Goal: Information Seeking & Learning: Learn about a topic

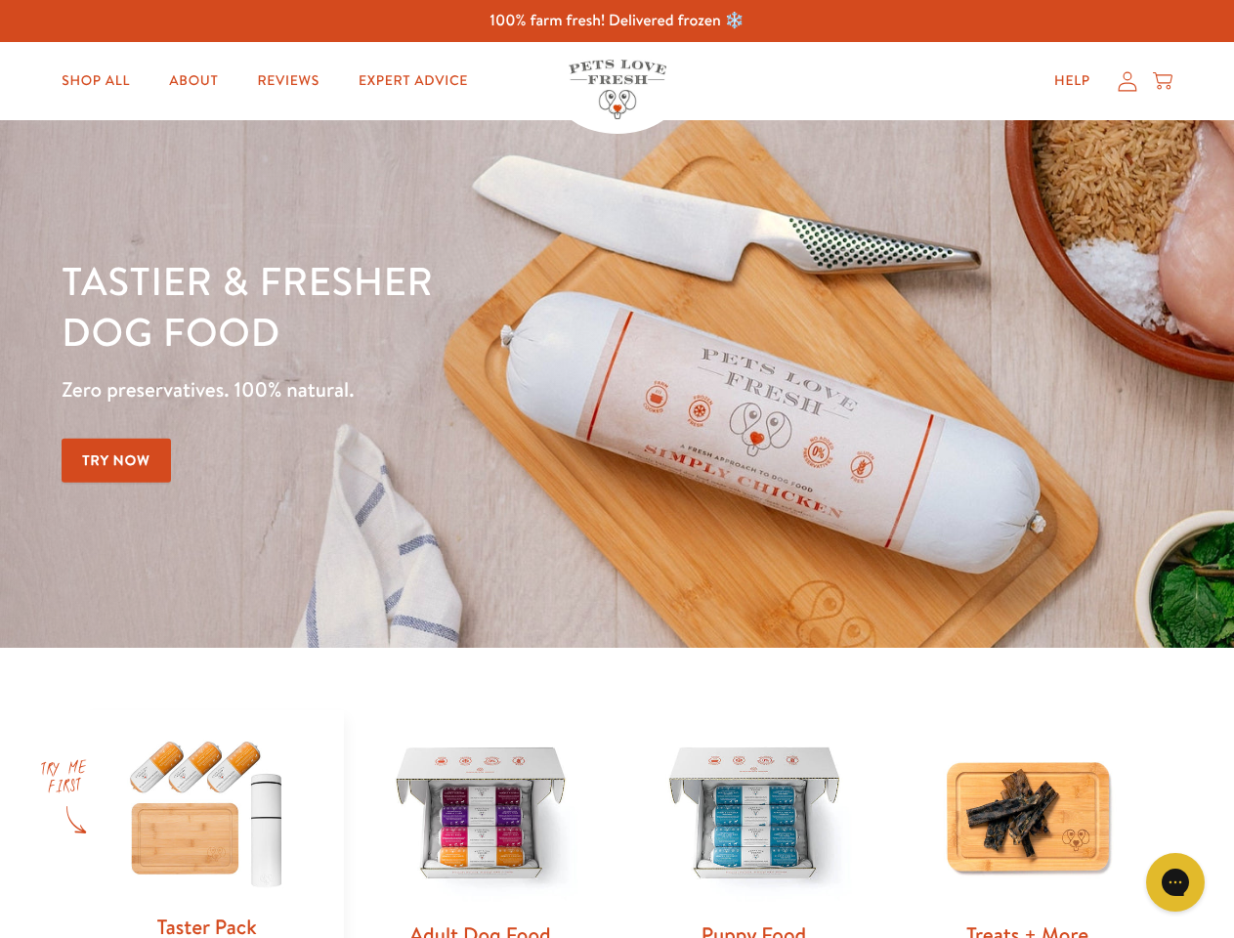
click at [617, 469] on div "Tastier & fresher dog food Zero preservatives. 100% natural. Try Now" at bounding box center [432, 384] width 741 height 258
click at [1176, 882] on icon "Gorgias live chat" at bounding box center [1175, 882] width 19 height 19
